Goal: Task Accomplishment & Management: Use online tool/utility

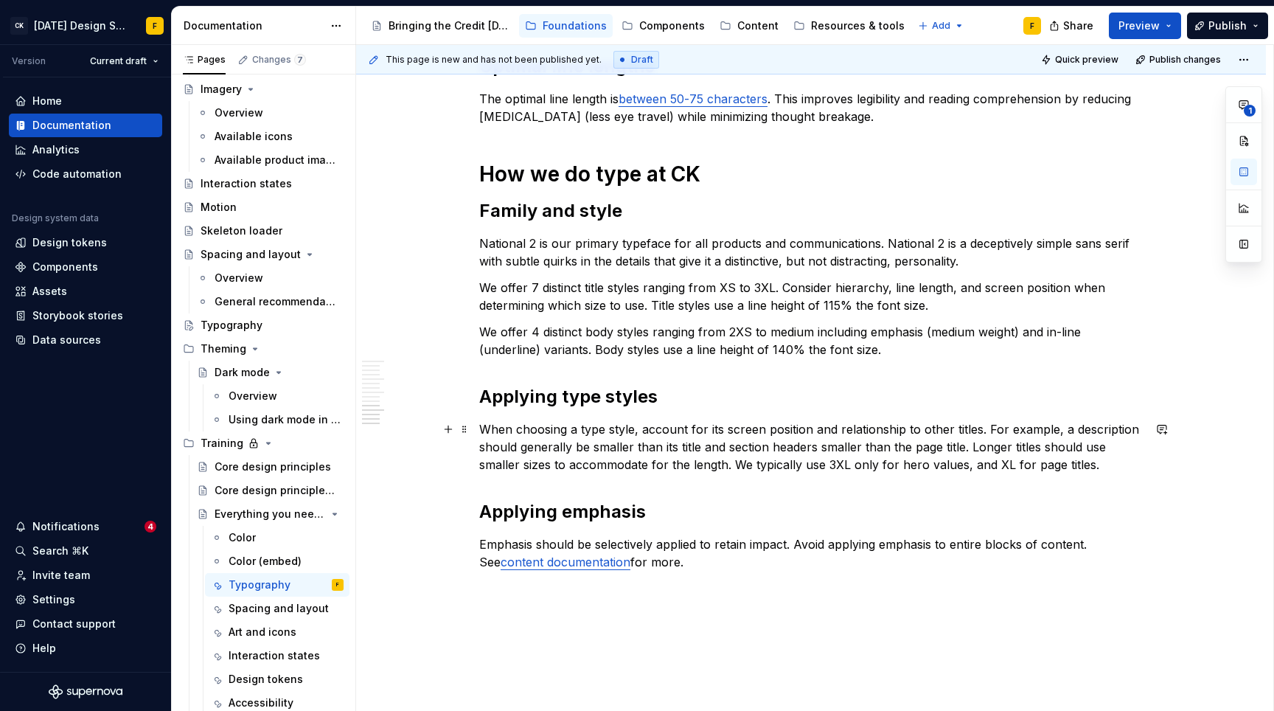
scroll to position [1251, 0]
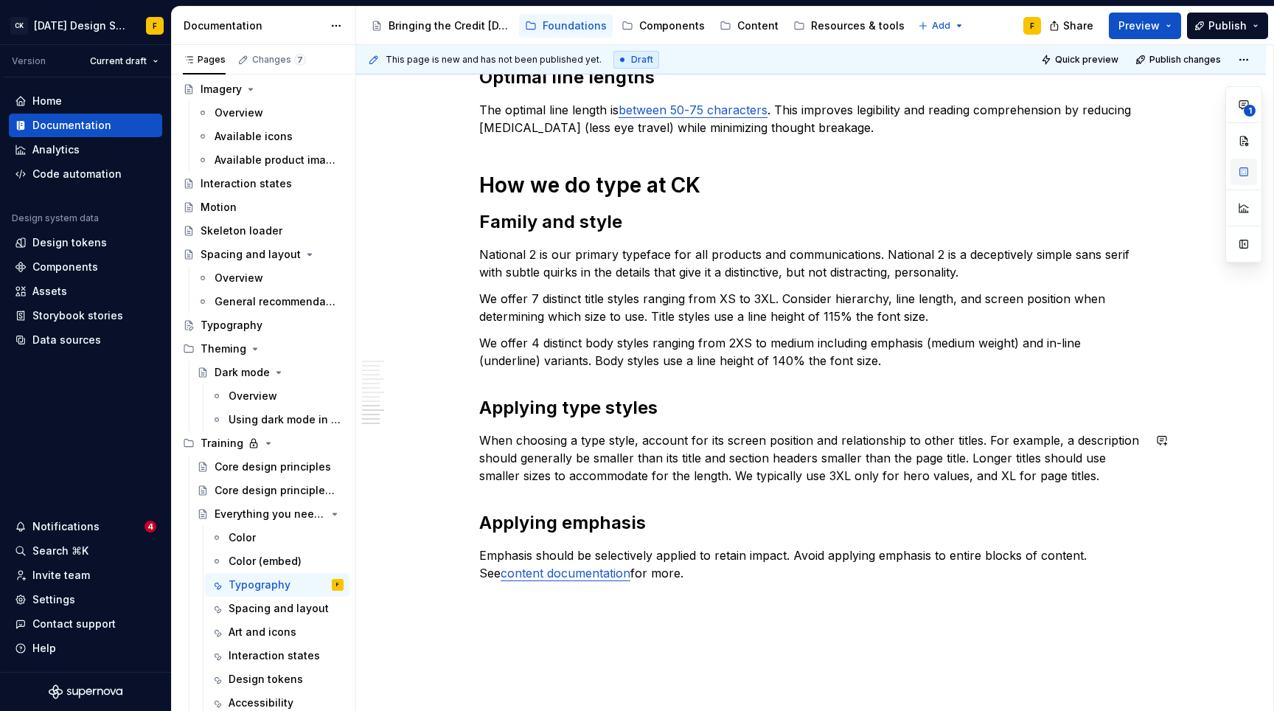
type textarea "*"
click at [723, 556] on p "Emphasis should be selectively applied to retain impact. Avoid applying emphasi…" at bounding box center [811, 563] width 664 height 35
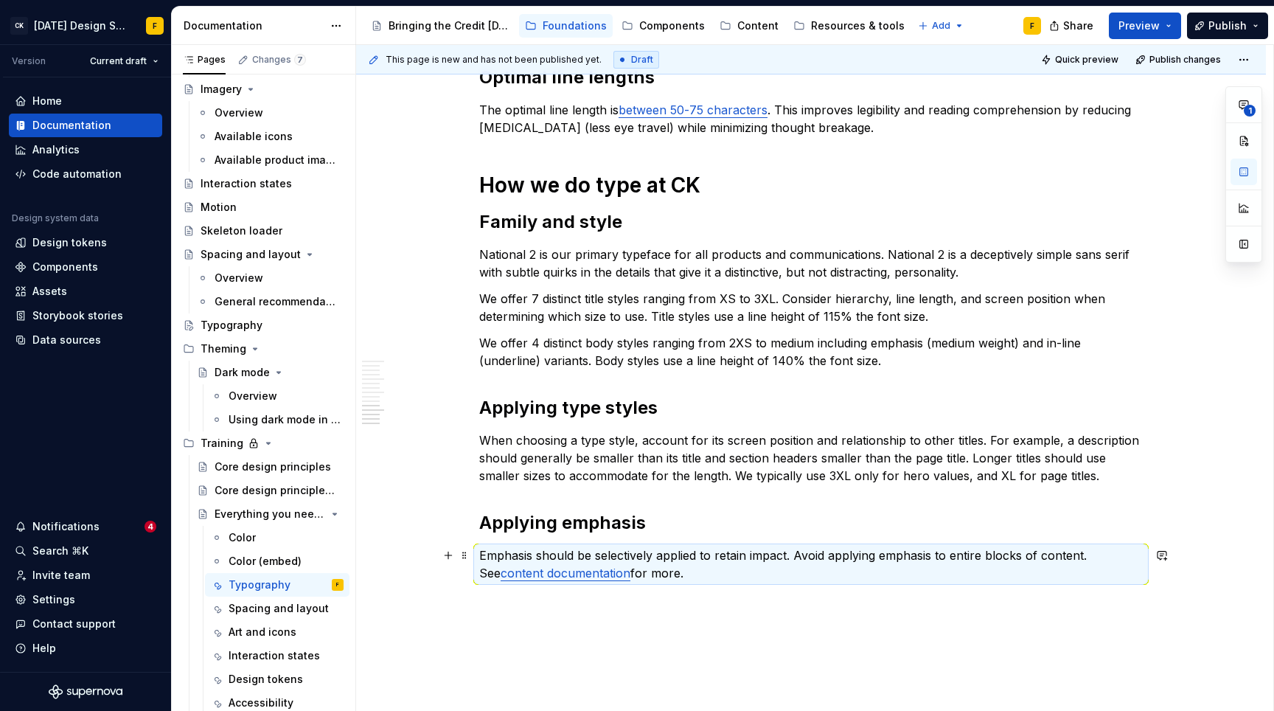
click at [723, 556] on p "Emphasis should be selectively applied to retain impact. Avoid applying emphasi…" at bounding box center [811, 563] width 664 height 35
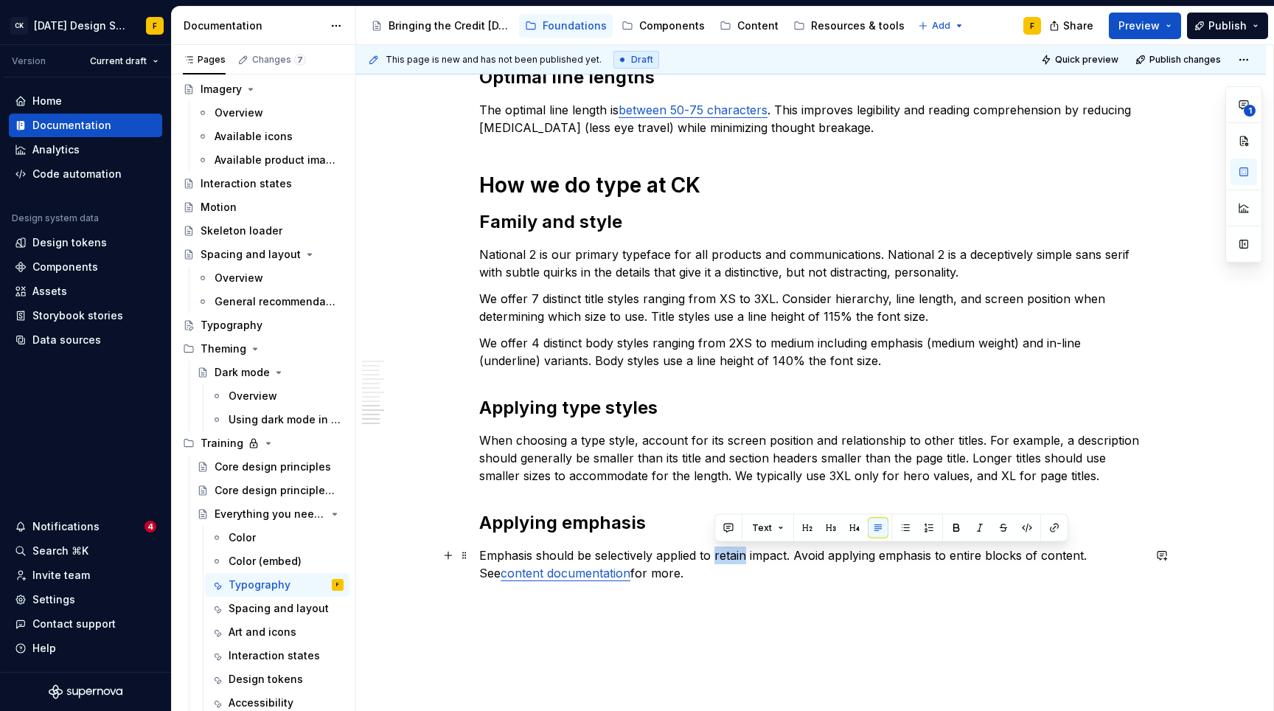
click at [723, 556] on p "Emphasis should be selectively applied to retain impact. Avoid applying emphasi…" at bounding box center [811, 563] width 664 height 35
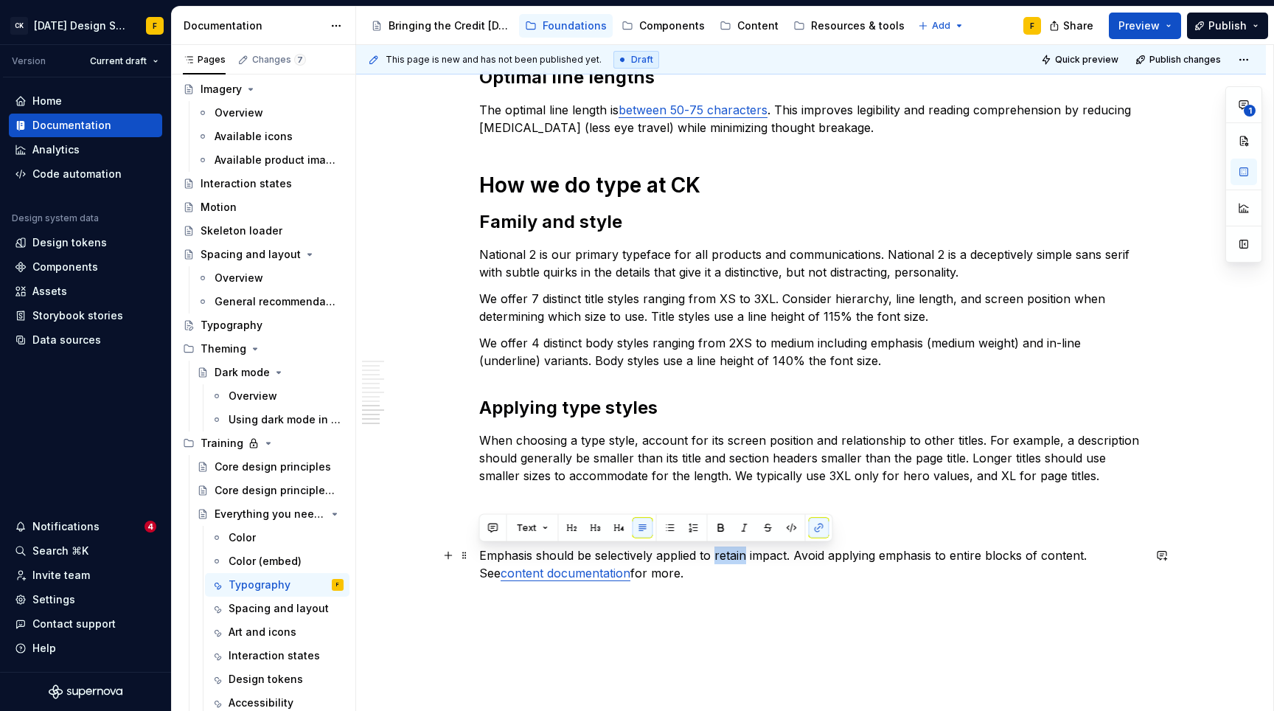
click at [723, 556] on p "Emphasis should be selectively applied to retain impact. Avoid applying emphasi…" at bounding box center [811, 563] width 664 height 35
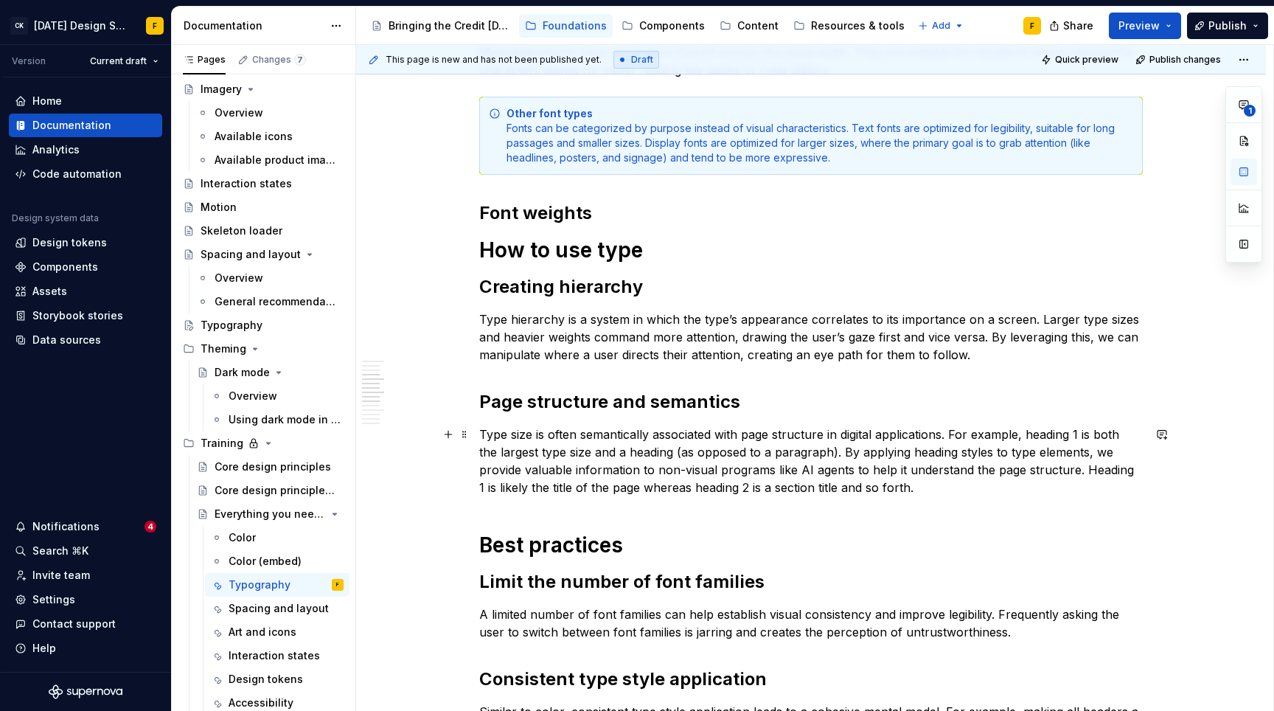
scroll to position [372, 0]
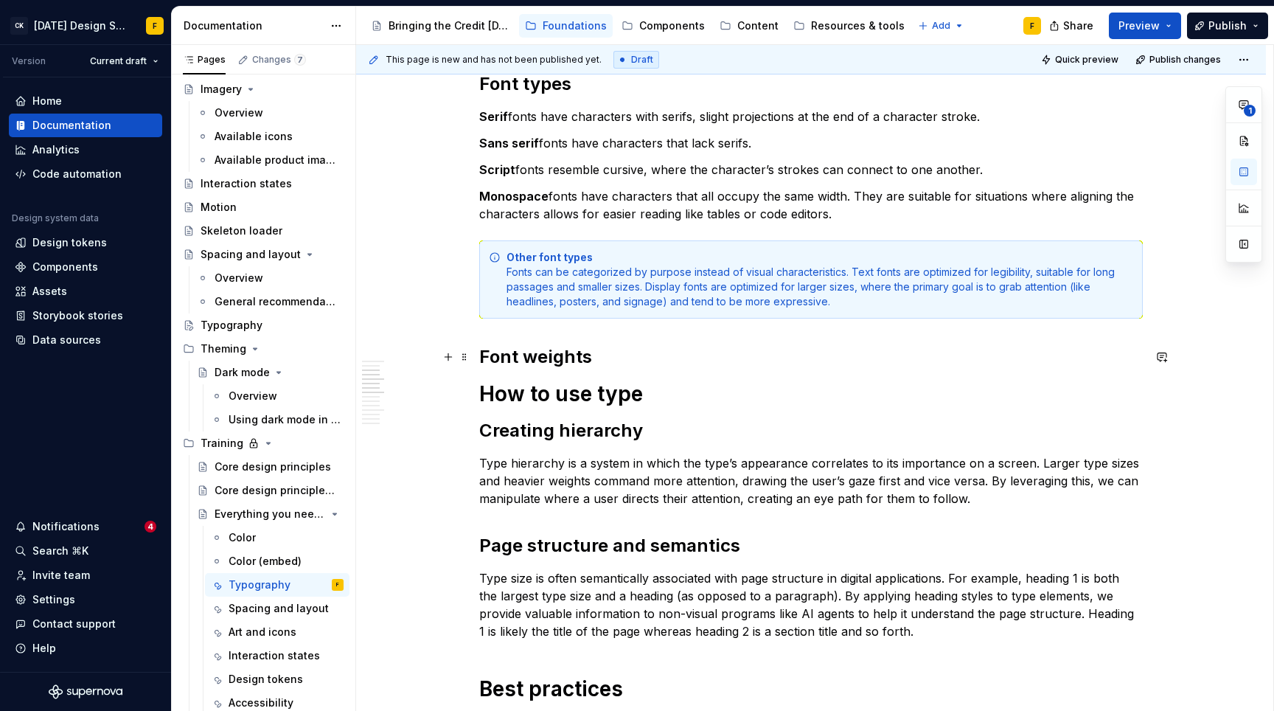
click at [636, 350] on h2 "Font weights" at bounding box center [811, 357] width 664 height 24
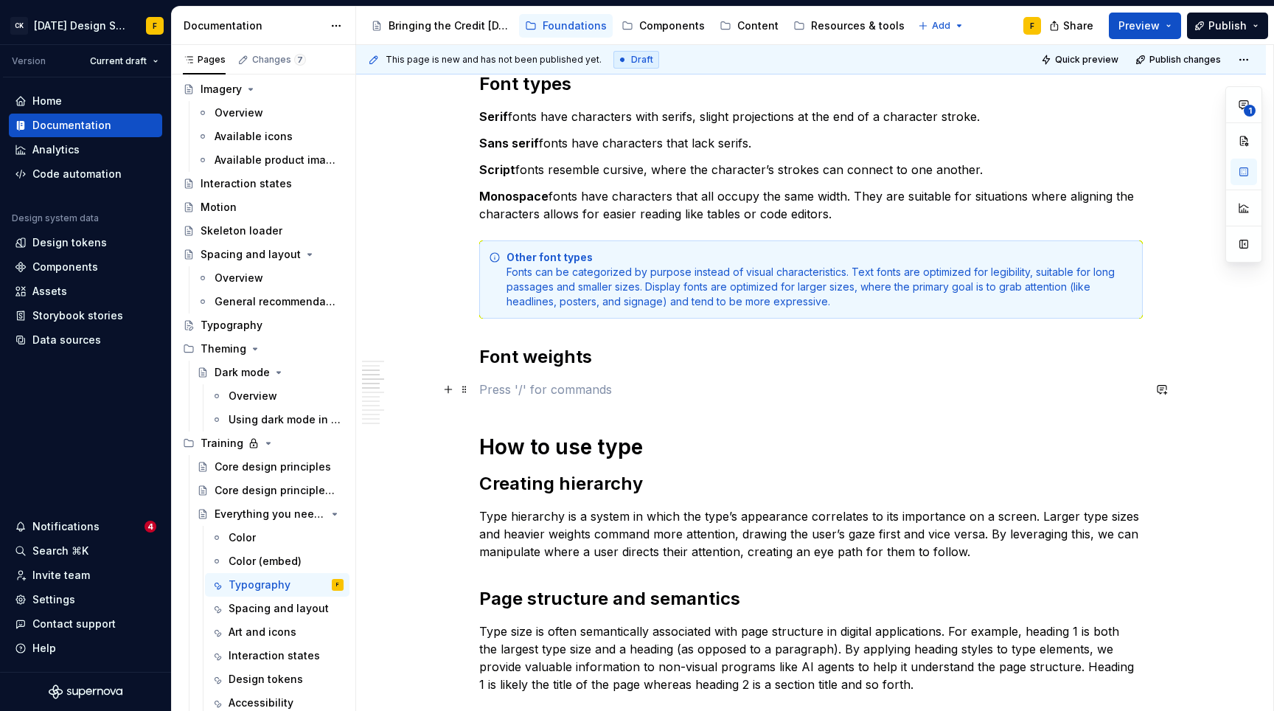
click at [557, 392] on p at bounding box center [811, 389] width 664 height 18
click at [756, 406] on div "Basics of typography Anatomy The anatomy of type includes many features. When p…" at bounding box center [811, 716] width 664 height 1594
click at [649, 492] on h2 "Creating hierarchy" at bounding box center [811, 484] width 664 height 24
click at [557, 393] on p "Font weight" at bounding box center [811, 389] width 664 height 18
click at [725, 385] on p "Font weight refers to the thickness of a character’s stroke." at bounding box center [811, 389] width 664 height 18
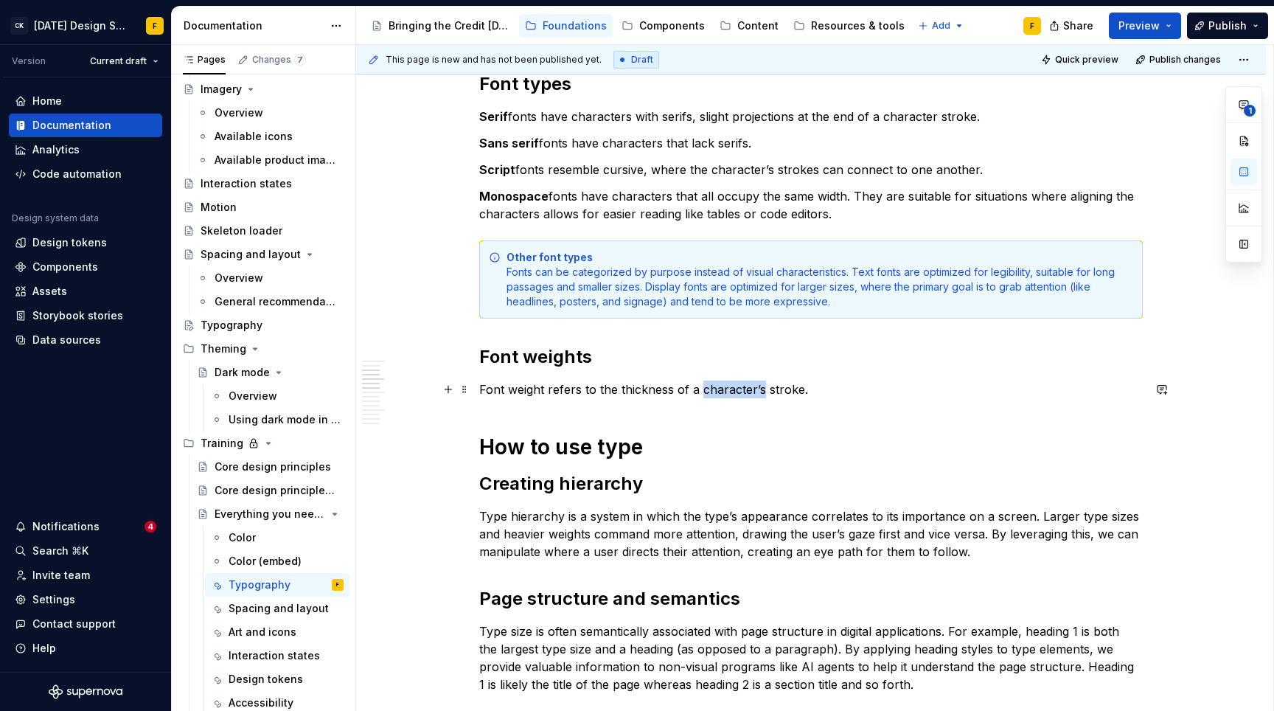
click at [725, 385] on p "Font weight refers to the thickness of a character’s stroke." at bounding box center [811, 389] width 664 height 18
click at [727, 390] on p "Font weight refers to the thickness of a character’s stroke." at bounding box center [811, 389] width 664 height 18
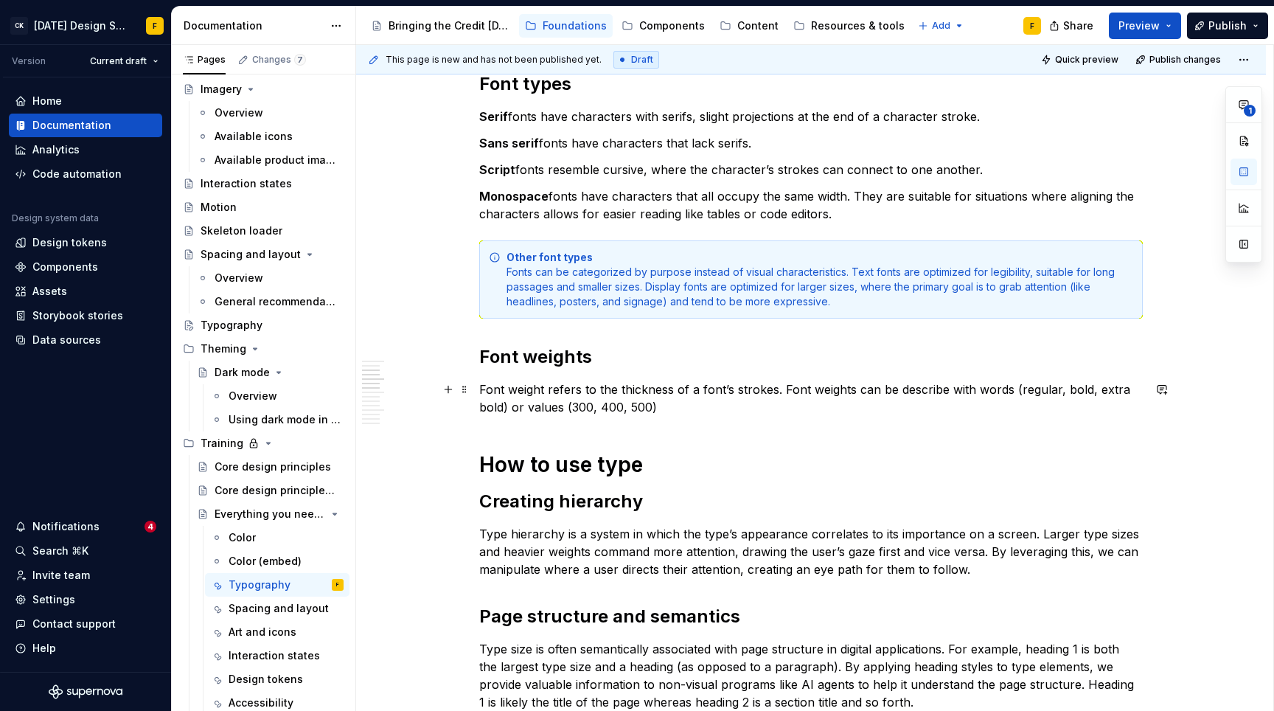
click at [945, 385] on p "Font weight refers to the thickness of a font’s strokes. Font weights can be de…" at bounding box center [811, 397] width 664 height 35
click at [706, 408] on p "Font weight refers to the thickness of a font’s strokes. Font weights can be de…" at bounding box center [811, 397] width 664 height 35
click at [565, 404] on p "Font weight refers to the thickness of a font’s strokes. Font weights can be de…" at bounding box center [811, 397] width 664 height 35
click at [781, 406] on p "Font weight refers to the thickness of a font’s strokes. Font weights can be de…" at bounding box center [811, 397] width 664 height 35
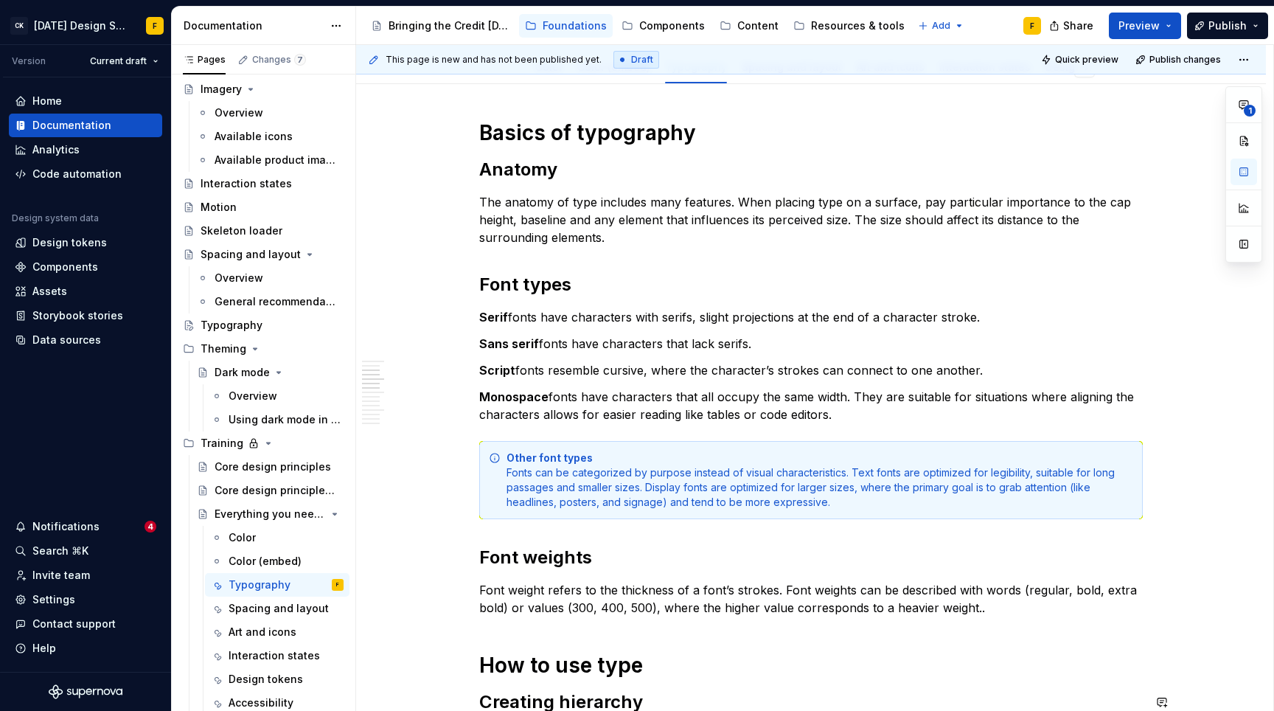
scroll to position [167, 0]
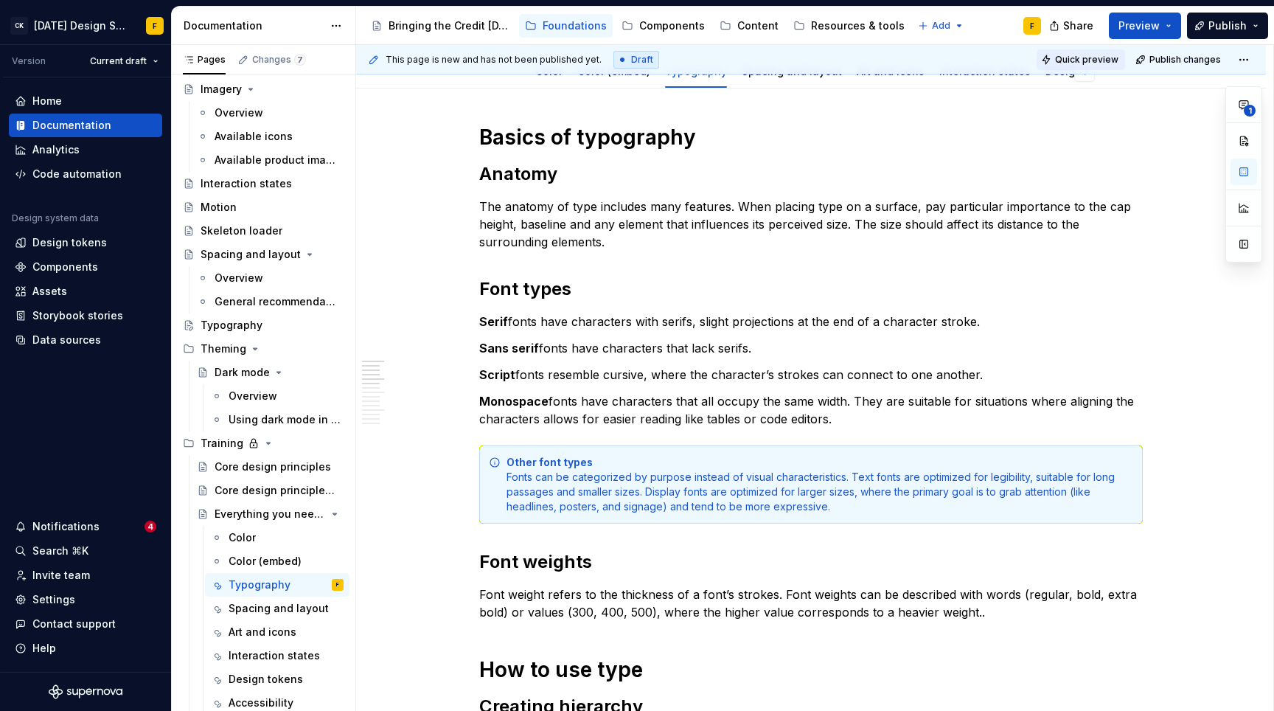
click at [1091, 65] on button "Quick preview" at bounding box center [1081, 59] width 88 height 21
click at [1088, 55] on span "Quick preview" at bounding box center [1086, 60] width 63 height 12
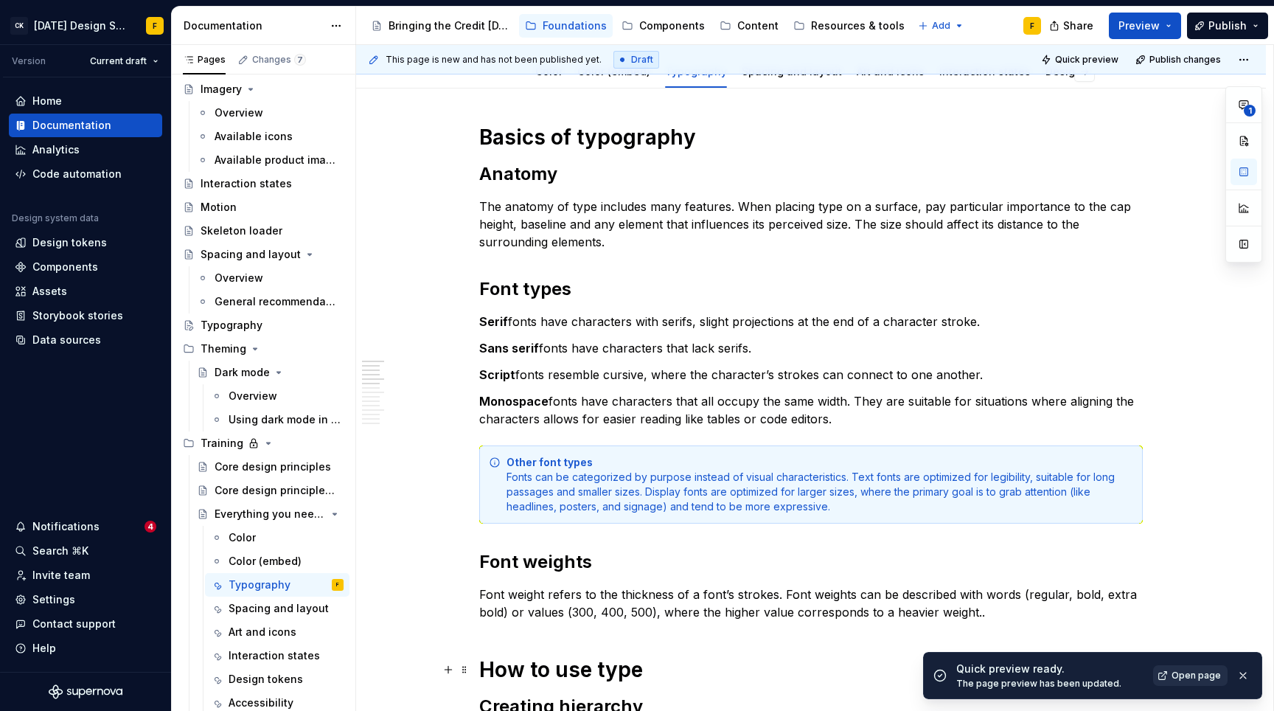
click at [1170, 675] on link "Open page" at bounding box center [1190, 675] width 74 height 21
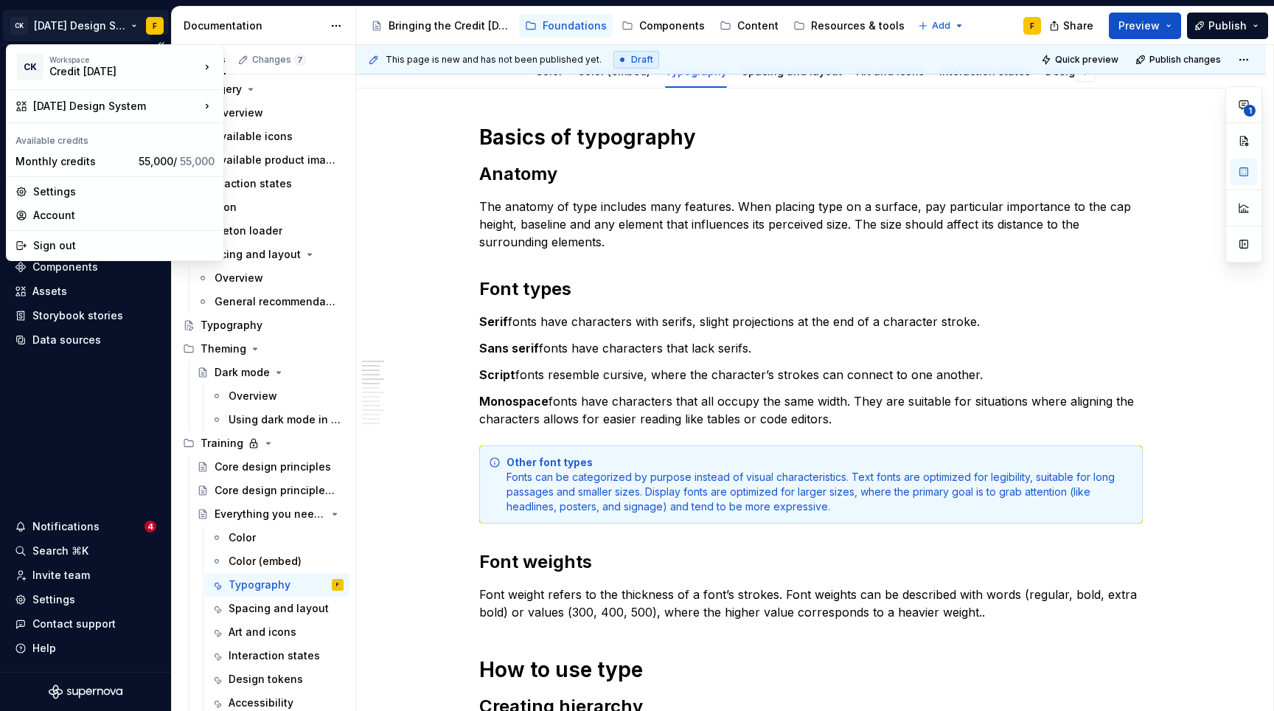
click at [133, 27] on html "CK [DATE] Design System F Version Current draft Home Documentation Analytics Co…" at bounding box center [637, 355] width 1274 height 711
type textarea "*"
click at [257, 108] on div "Credit [DATE] New workspace" at bounding box center [286, 80] width 133 height 64
click at [257, 102] on div "New workspace" at bounding box center [296, 96] width 96 height 15
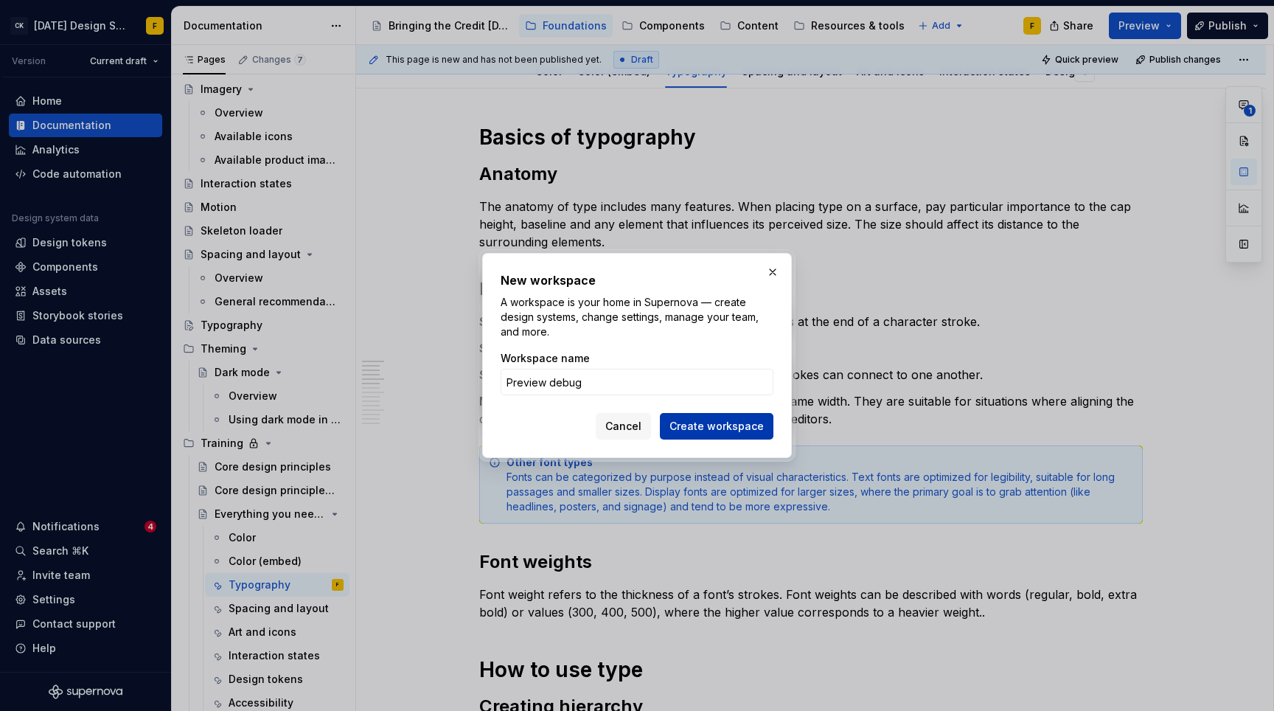
type input "Preview debug"
click at [695, 428] on span "Create workspace" at bounding box center [716, 426] width 94 height 15
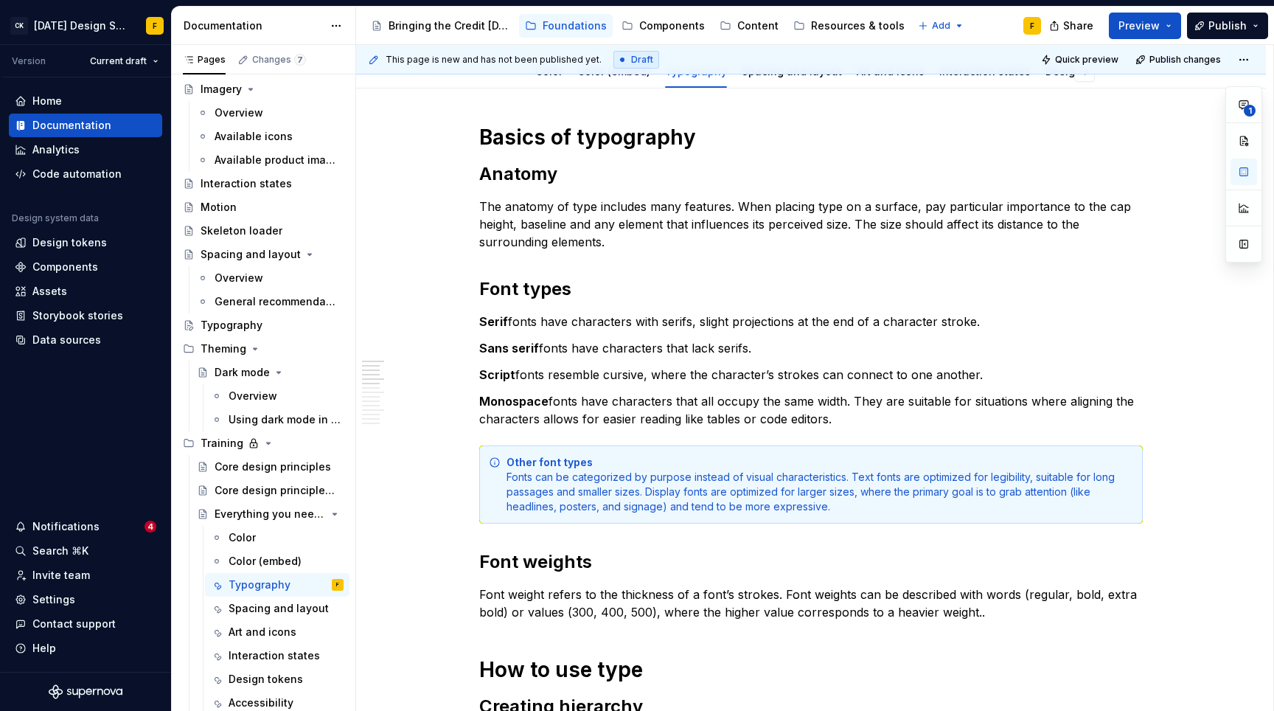
type textarea "*"
